Goal: Browse casually

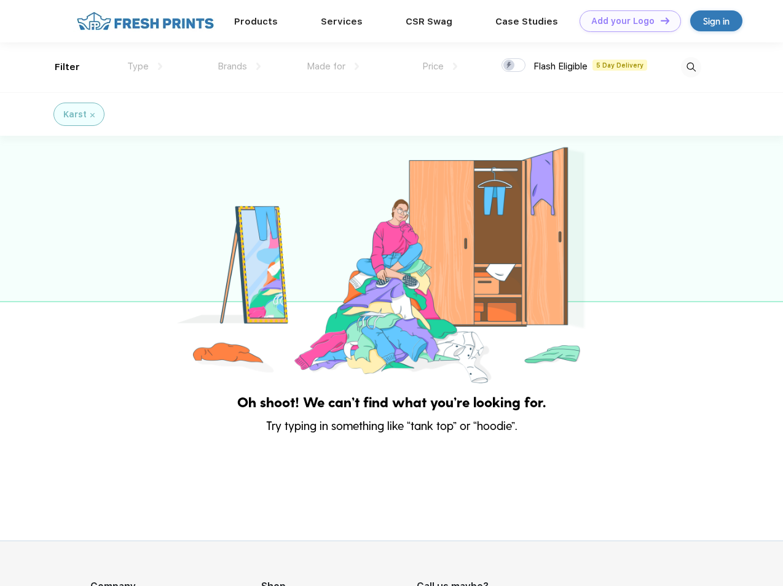
click at [625, 21] on link "Add your Logo Design Tool" at bounding box center [629, 21] width 101 height 22
click at [0, 0] on div "Design Tool" at bounding box center [0, 0] width 0 height 0
click at [659, 20] on link "Add your Logo Design Tool" at bounding box center [629, 21] width 101 height 22
click at [59, 67] on div "Filter" at bounding box center [67, 67] width 25 height 14
click at [145, 66] on span "Type" at bounding box center [138, 66] width 22 height 11
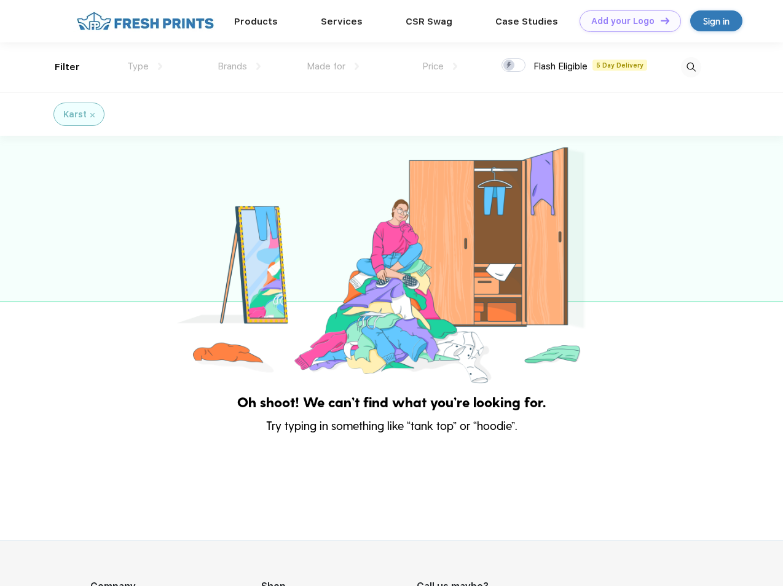
click at [239, 66] on span "Brands" at bounding box center [231, 66] width 29 height 11
click at [333, 66] on span "Made for" at bounding box center [326, 66] width 39 height 11
click at [440, 66] on span "Price" at bounding box center [433, 66] width 22 height 11
click at [514, 66] on div at bounding box center [513, 65] width 24 height 14
click at [509, 66] on input "checkbox" at bounding box center [505, 62] width 8 height 8
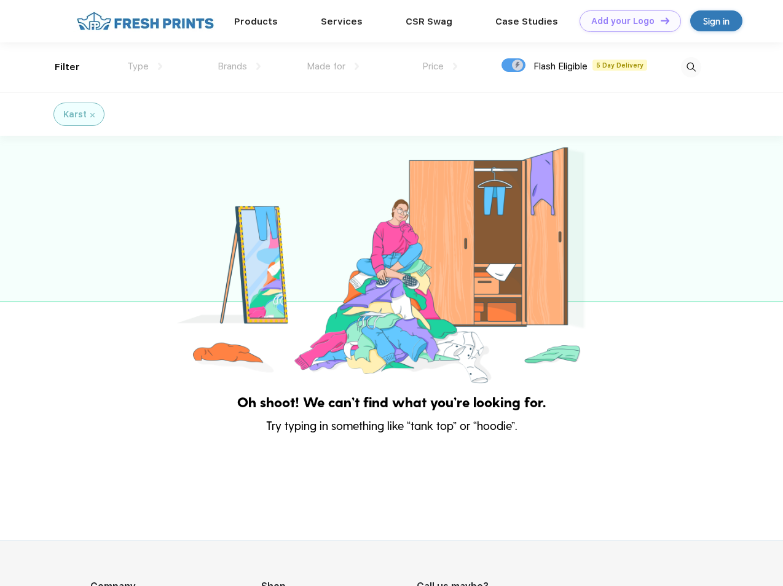
click at [690, 67] on img at bounding box center [691, 67] width 20 height 20
